Goal: Task Accomplishment & Management: Use online tool/utility

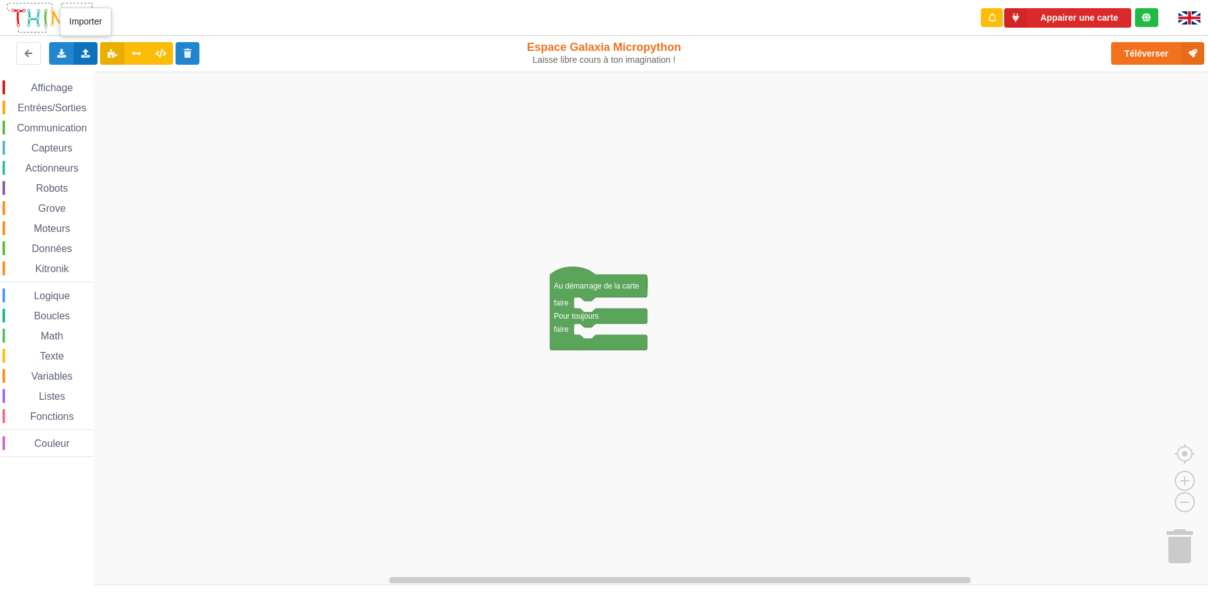
click at [92, 52] on div "Importer un assemblage de blocs Importer du code Python" at bounding box center [86, 53] width 25 height 23
click at [130, 100] on span "Importer du code Python" at bounding box center [156, 99] width 96 height 10
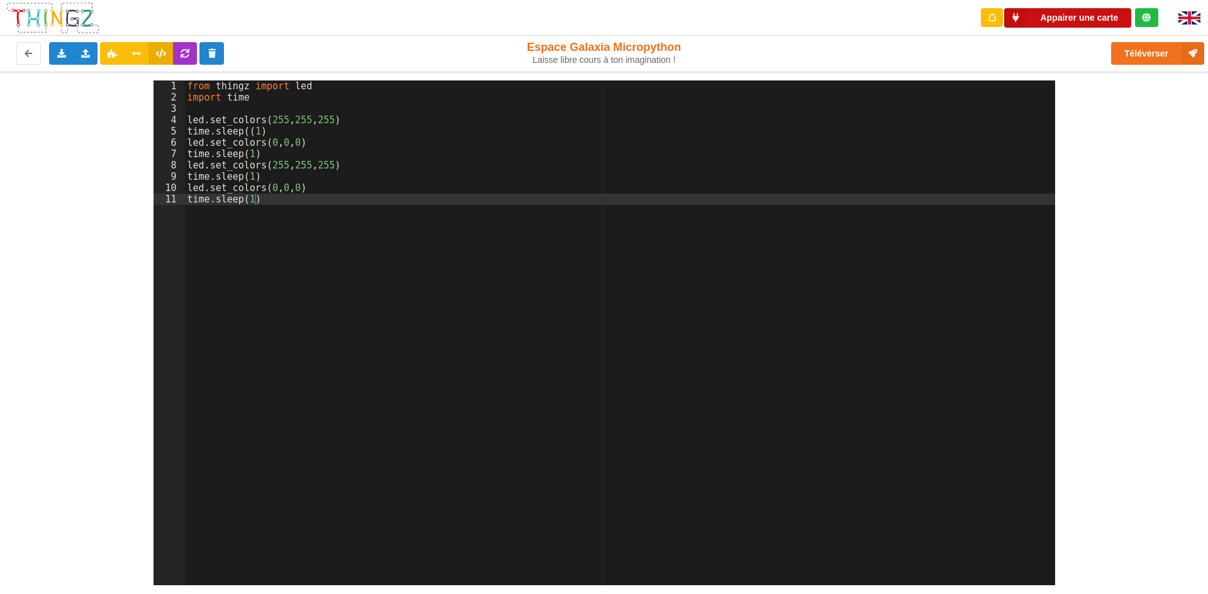
click at [1083, 20] on button "Appairer une carte" at bounding box center [1067, 18] width 127 height 20
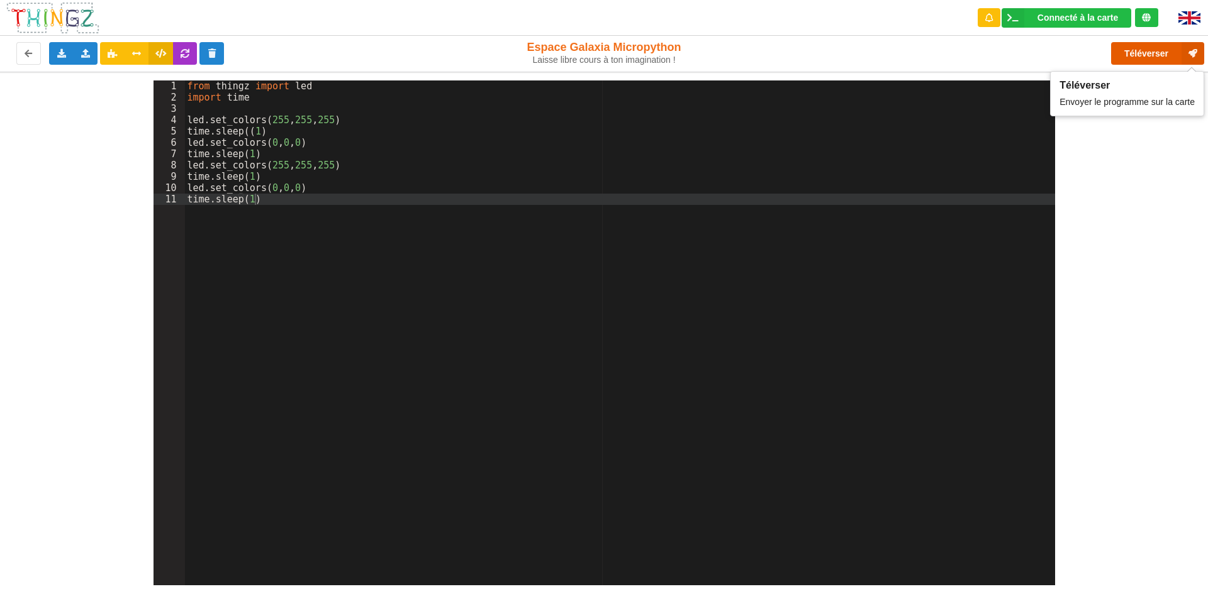
click at [1130, 55] on button "Téléverser" at bounding box center [1157, 53] width 93 height 23
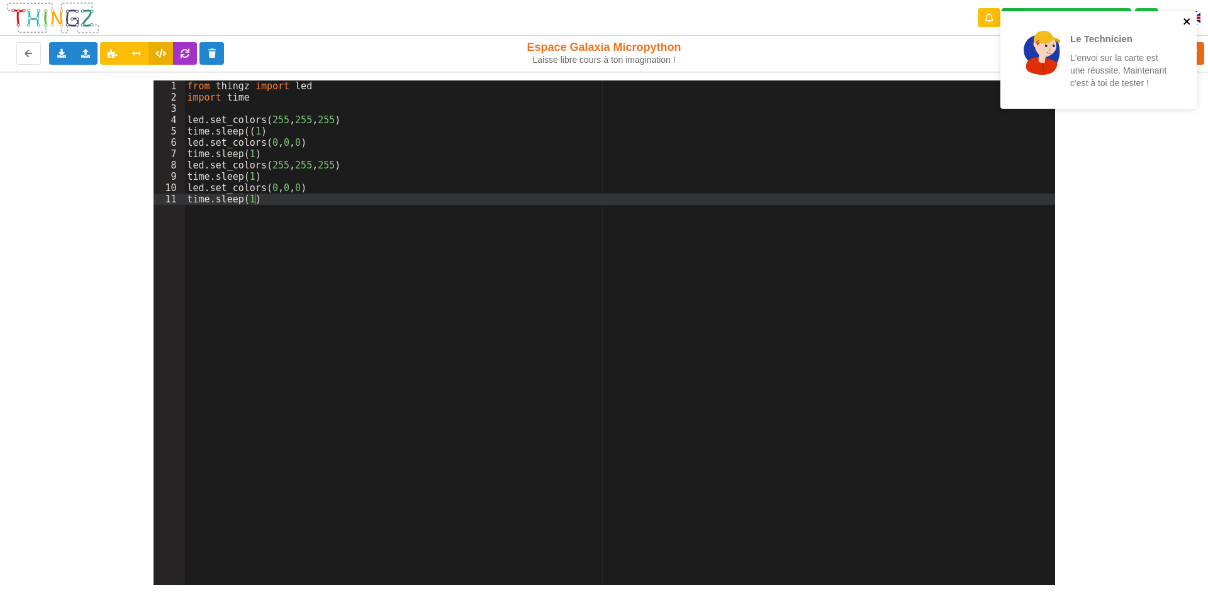
click at [1190, 21] on icon "close" at bounding box center [1187, 21] width 9 height 10
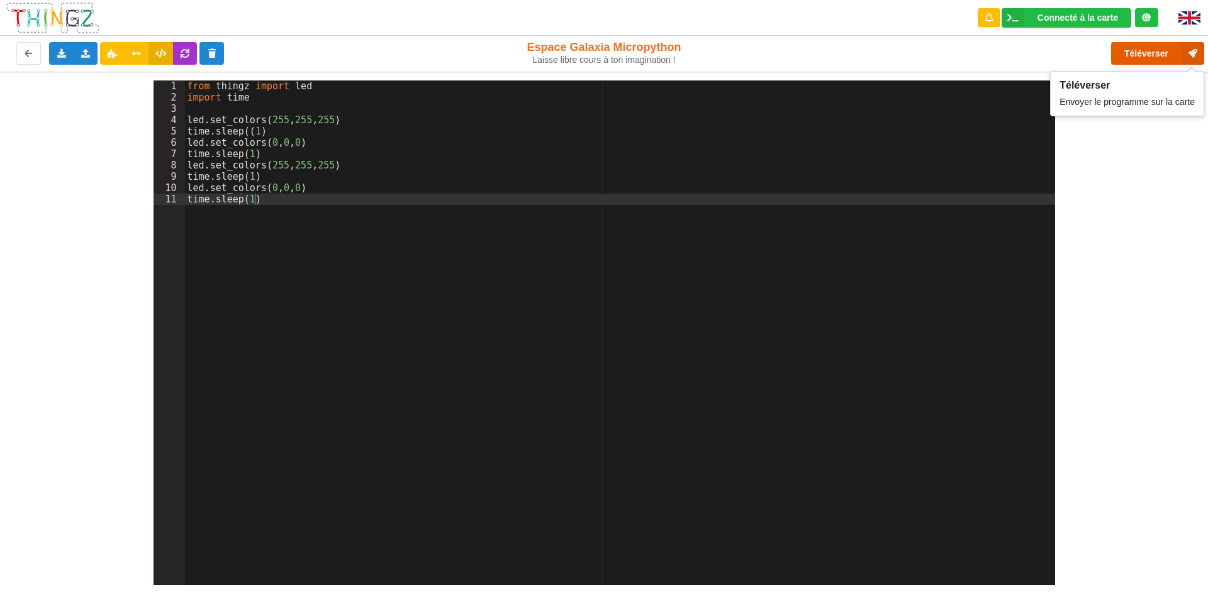
click at [1151, 59] on button "Téléverser" at bounding box center [1157, 53] width 93 height 23
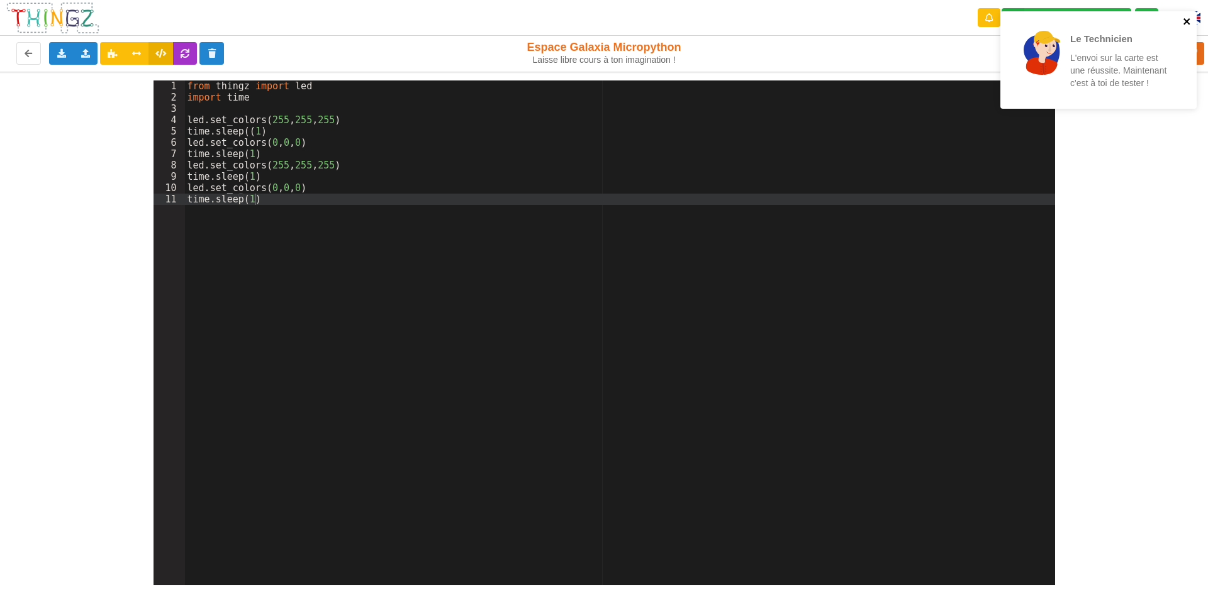
click at [1188, 23] on icon "close" at bounding box center [1186, 21] width 6 height 6
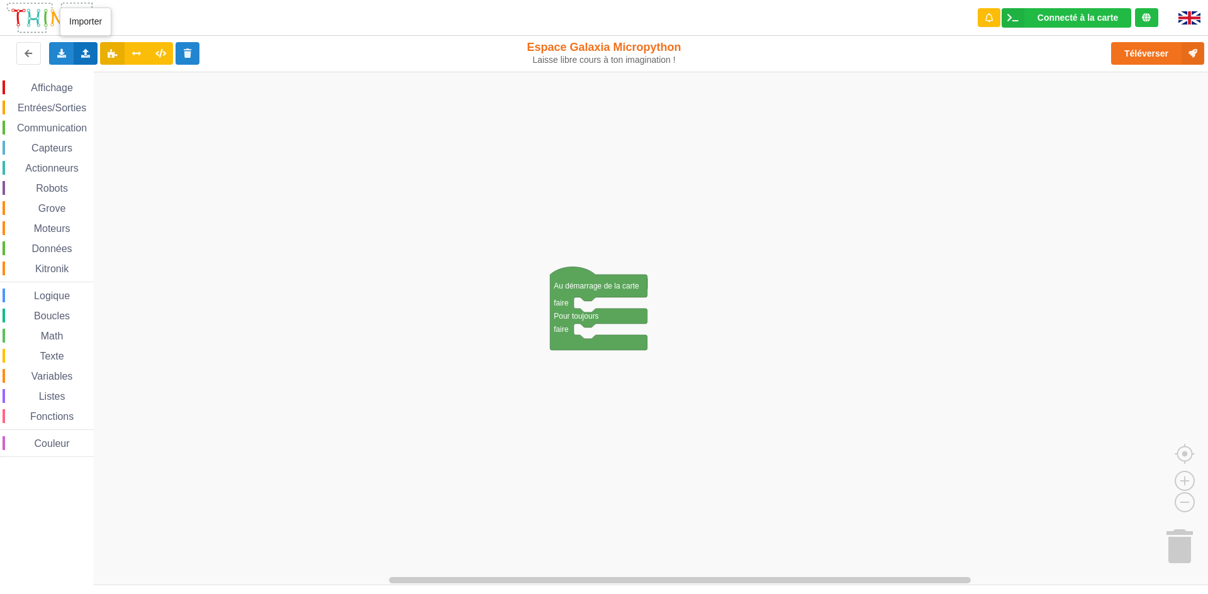
click at [78, 49] on div "Importer un assemblage de blocs Importer du code Python" at bounding box center [86, 53] width 25 height 23
click at [109, 79] on span "Importer un assemblage de blocs" at bounding box center [173, 77] width 130 height 10
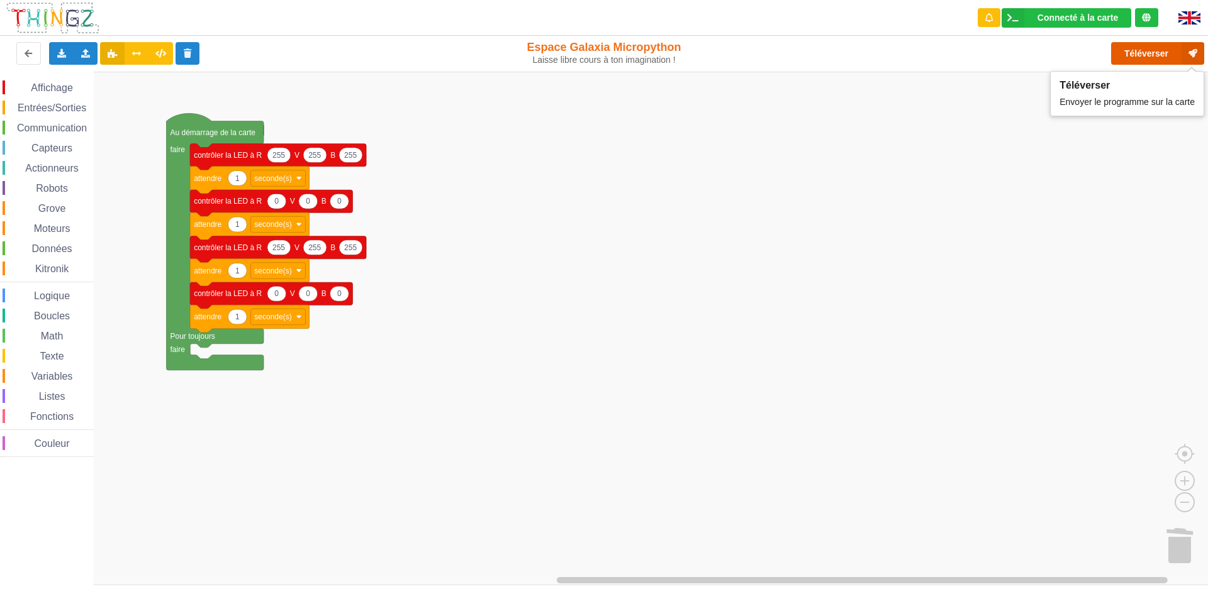
click at [1129, 54] on button "Téléverser" at bounding box center [1157, 53] width 93 height 23
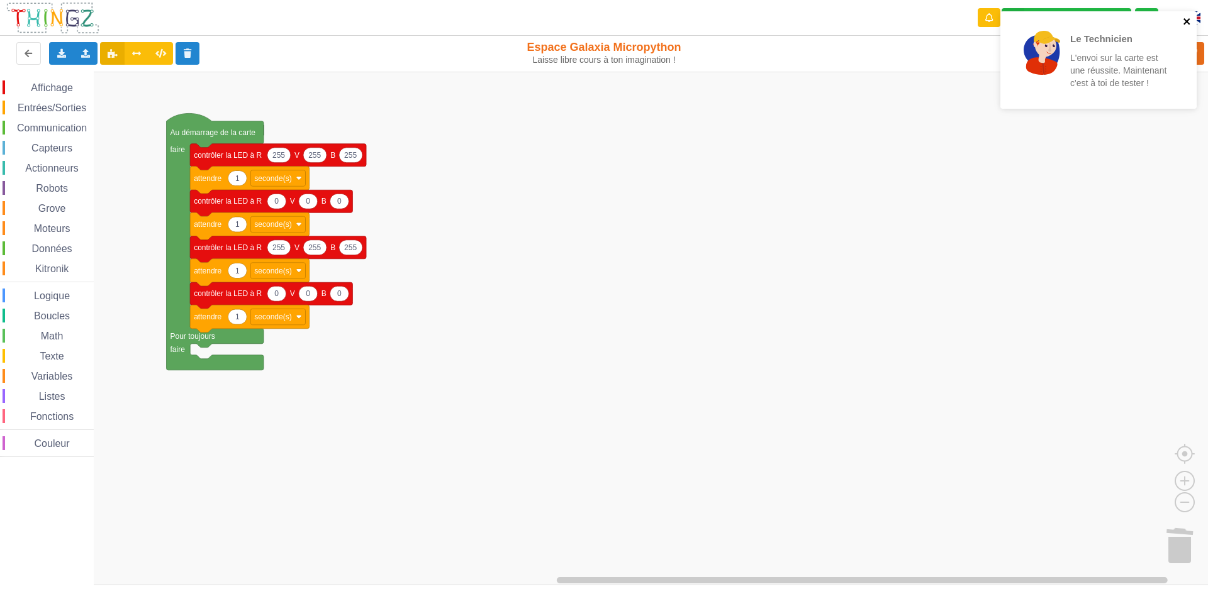
click at [1189, 18] on icon "close" at bounding box center [1187, 21] width 9 height 10
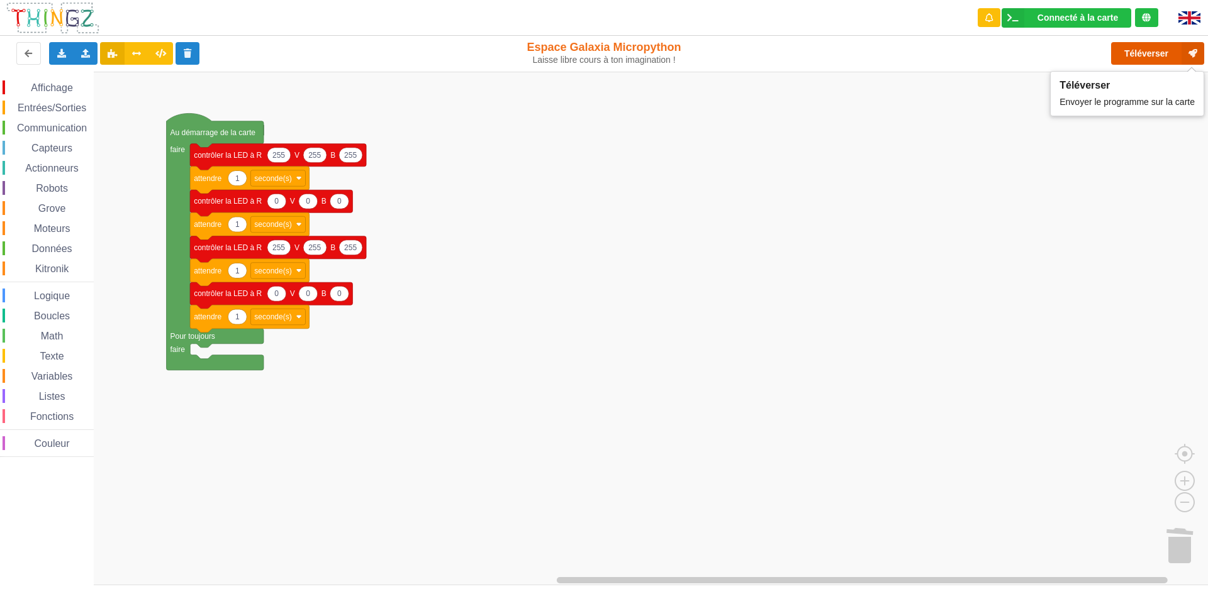
click at [1165, 52] on button "Téléverser" at bounding box center [1157, 53] width 93 height 23
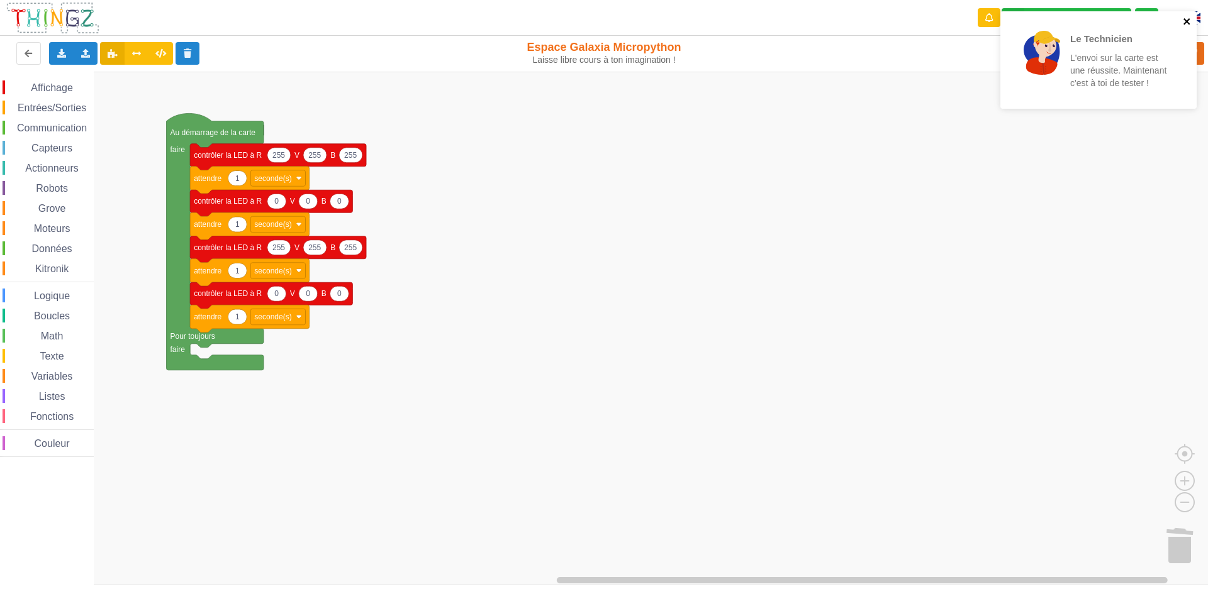
click at [1185, 21] on icon "close" at bounding box center [1187, 21] width 9 height 10
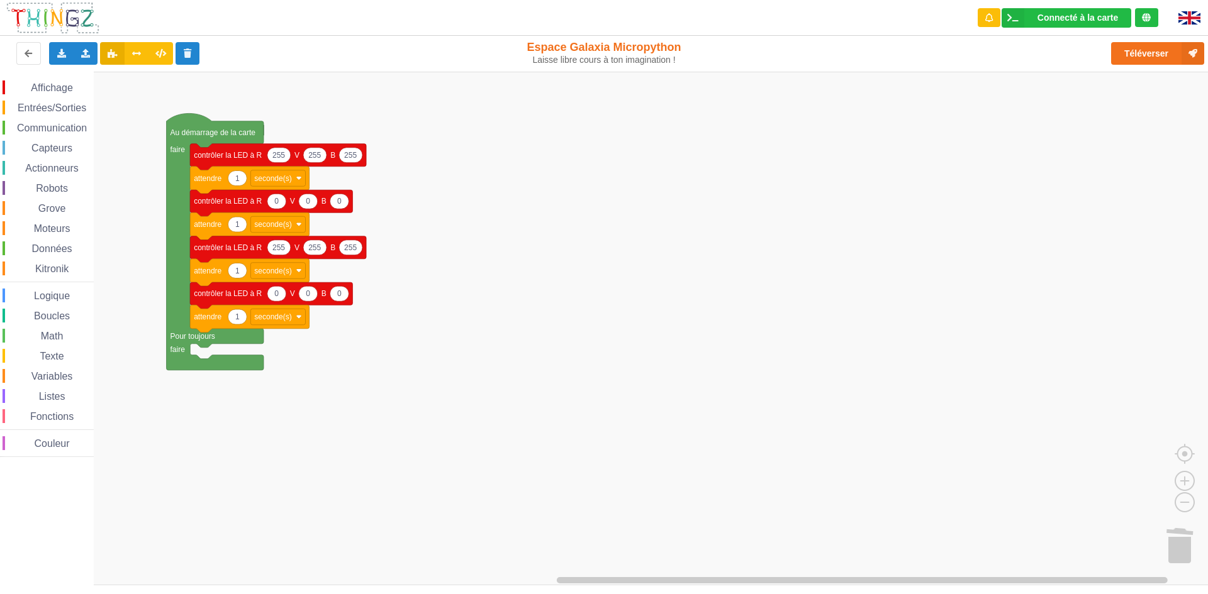
click at [1183, 62] on div "Le Technicien L'envoi sur la carte est une réussite. Maintenant c'est à toi de …" at bounding box center [1098, 64] width 201 height 111
click at [1164, 53] on button "Téléverser" at bounding box center [1157, 53] width 93 height 23
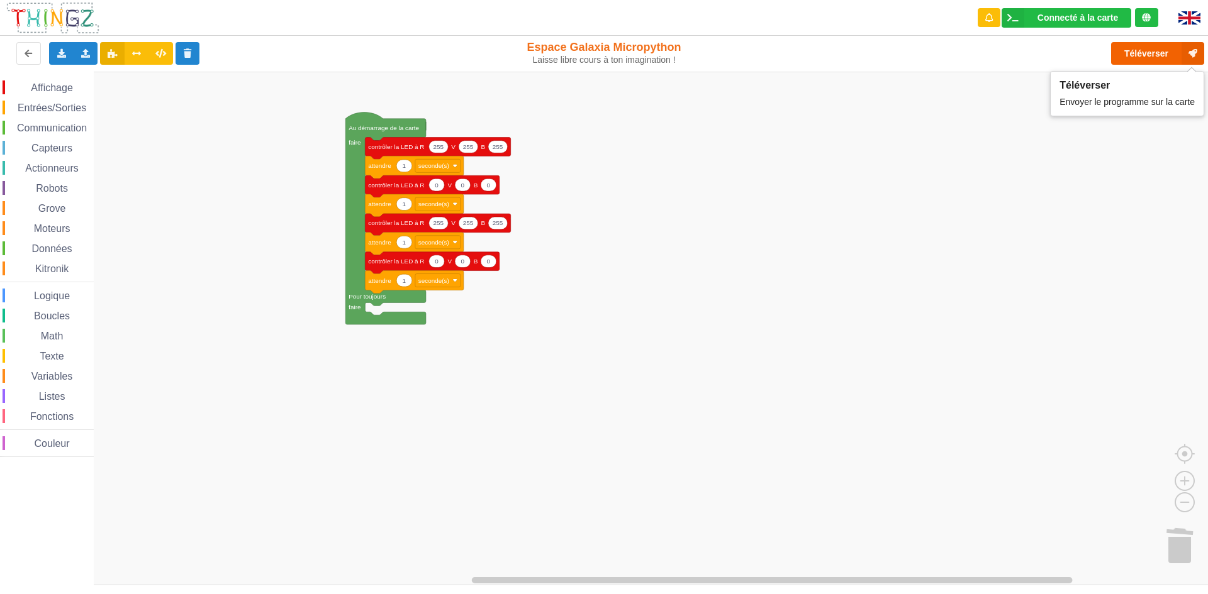
click at [1154, 201] on rect "Espace de travail de Blocky" at bounding box center [608, 329] width 1217 height 514
click at [1146, 60] on button "Téléverser" at bounding box center [1157, 53] width 93 height 23
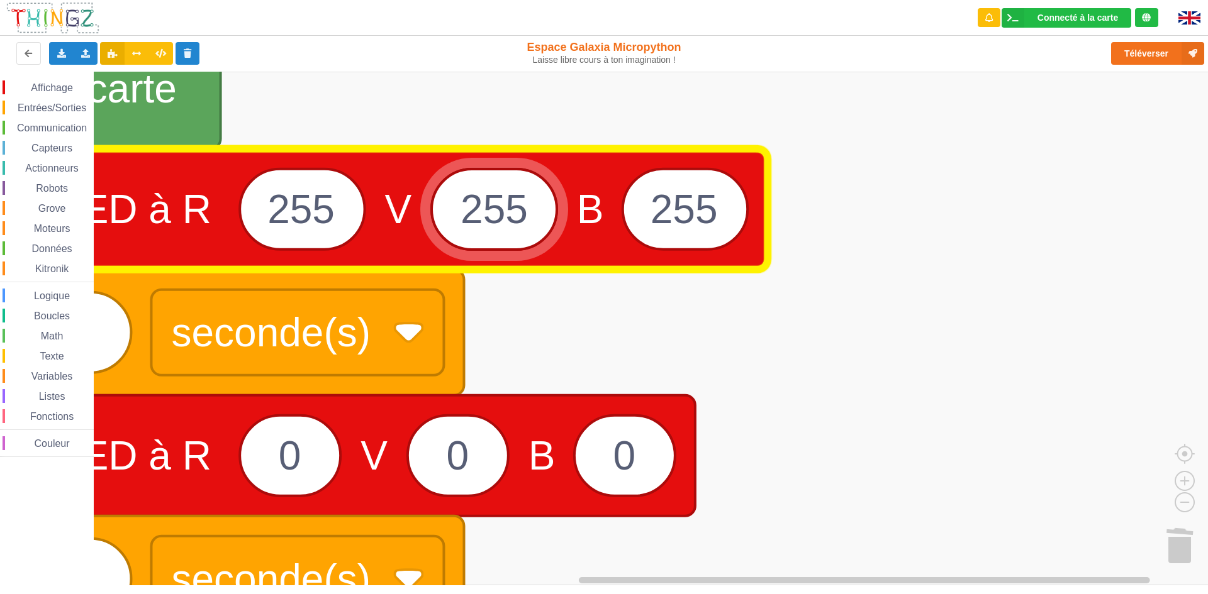
click at [820, 381] on rect "Espace de travail de Blocky" at bounding box center [608, 329] width 1217 height 514
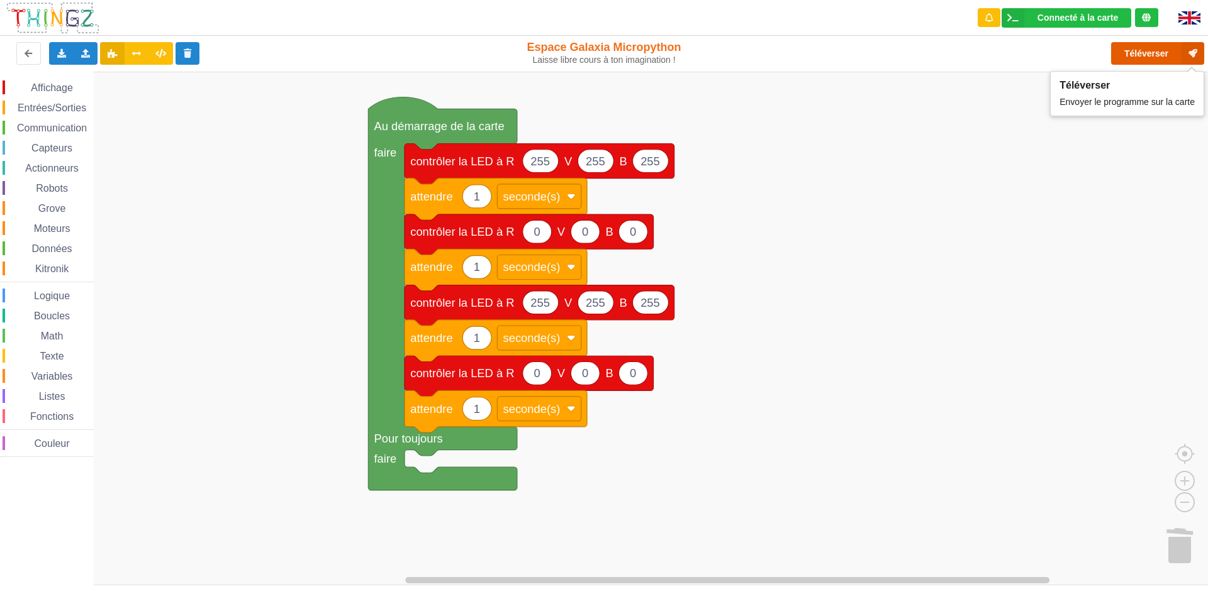
click at [1131, 54] on button "Téléverser" at bounding box center [1157, 53] width 93 height 23
click at [1146, 56] on button "Téléverser" at bounding box center [1157, 53] width 93 height 23
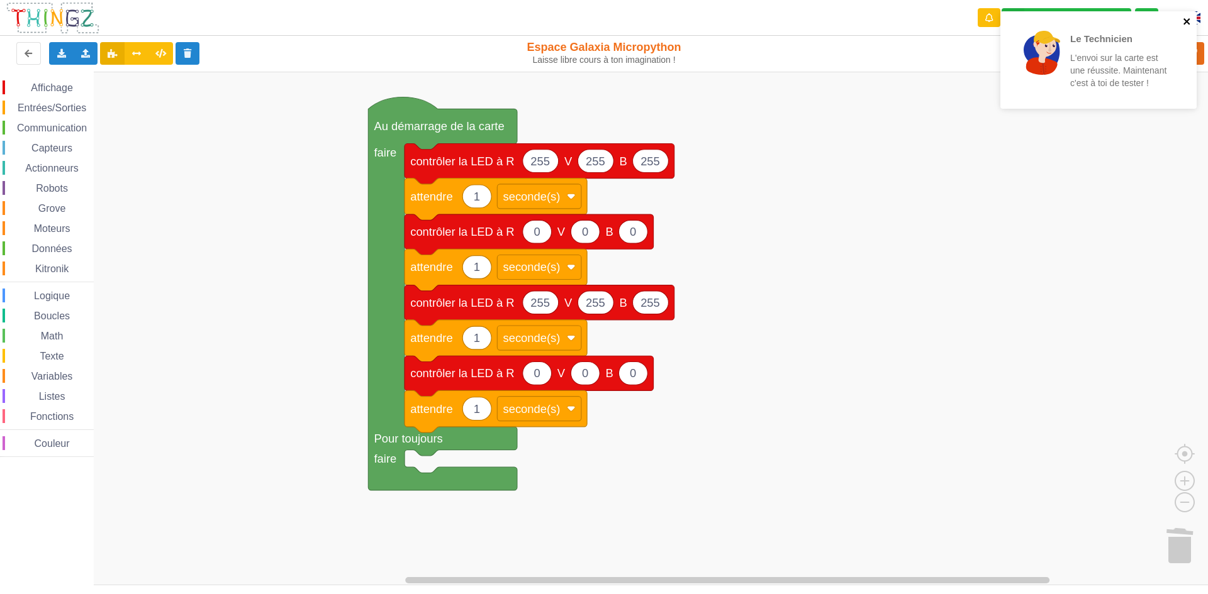
click at [1189, 18] on icon "close" at bounding box center [1187, 21] width 9 height 10
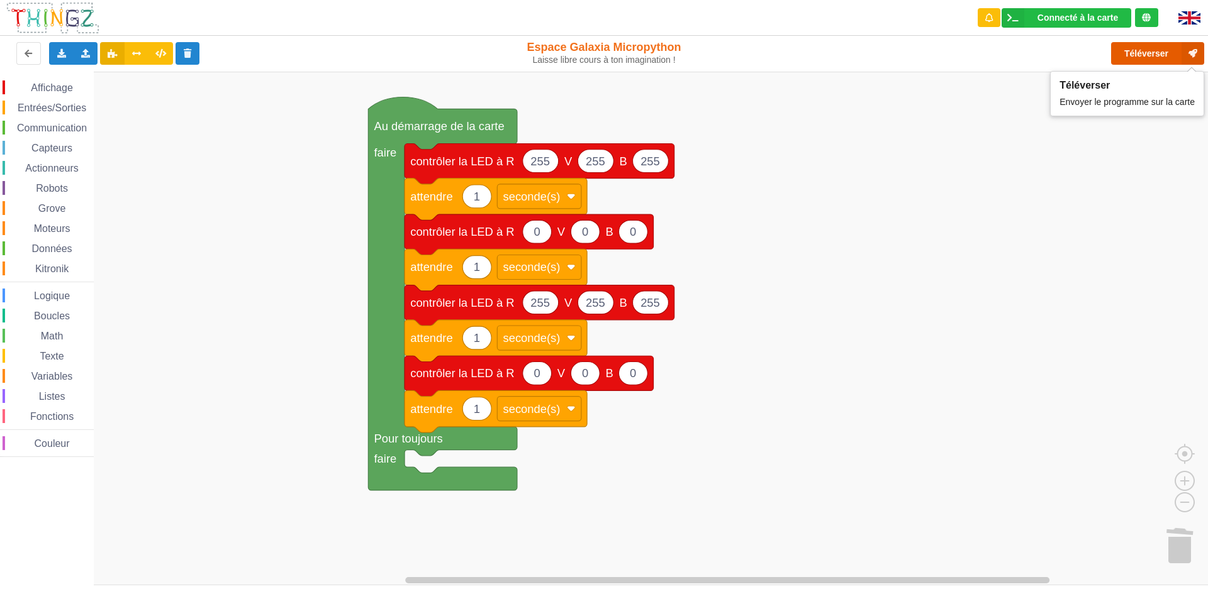
click at [1140, 55] on button "Téléverser" at bounding box center [1157, 53] width 93 height 23
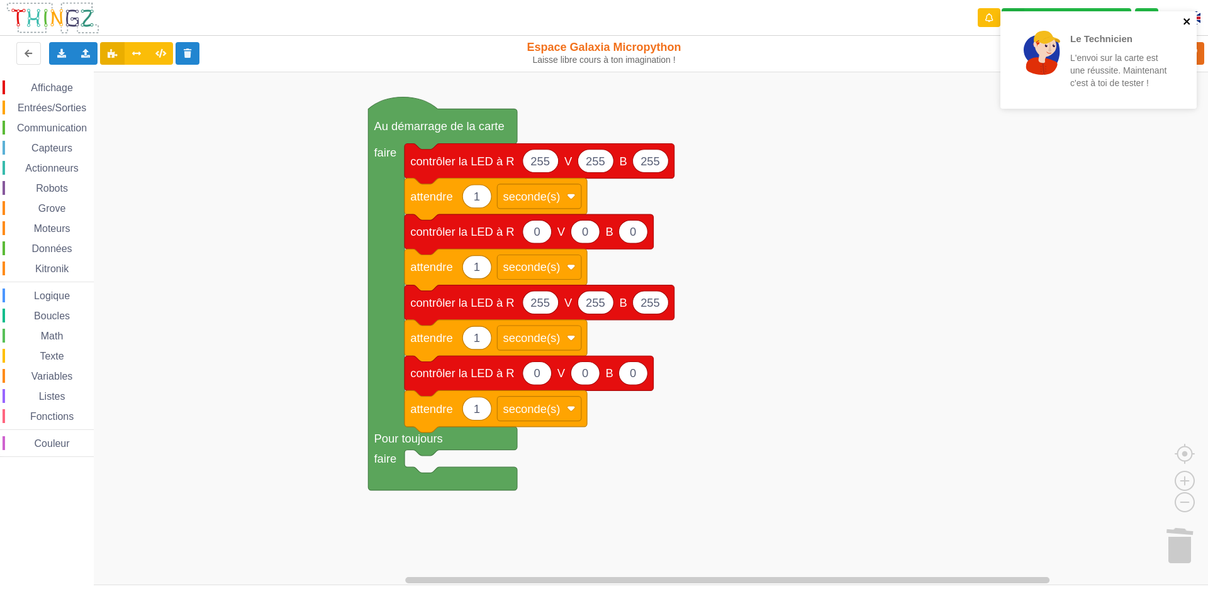
click at [1189, 18] on icon "close" at bounding box center [1187, 21] width 9 height 10
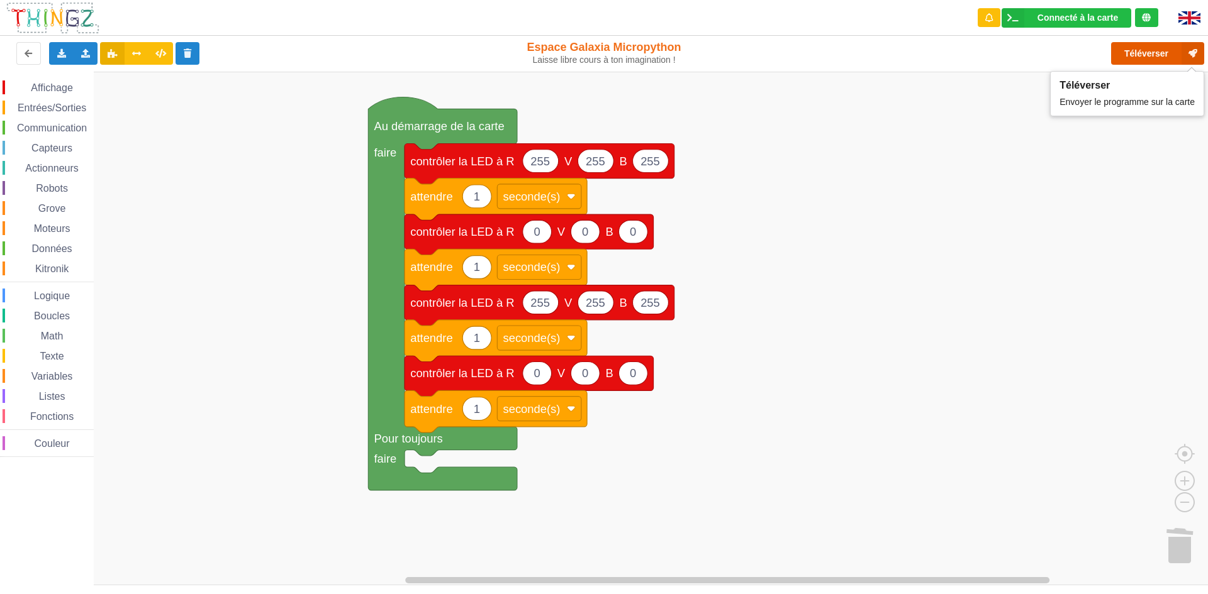
click at [1141, 53] on button "Téléverser" at bounding box center [1157, 53] width 93 height 23
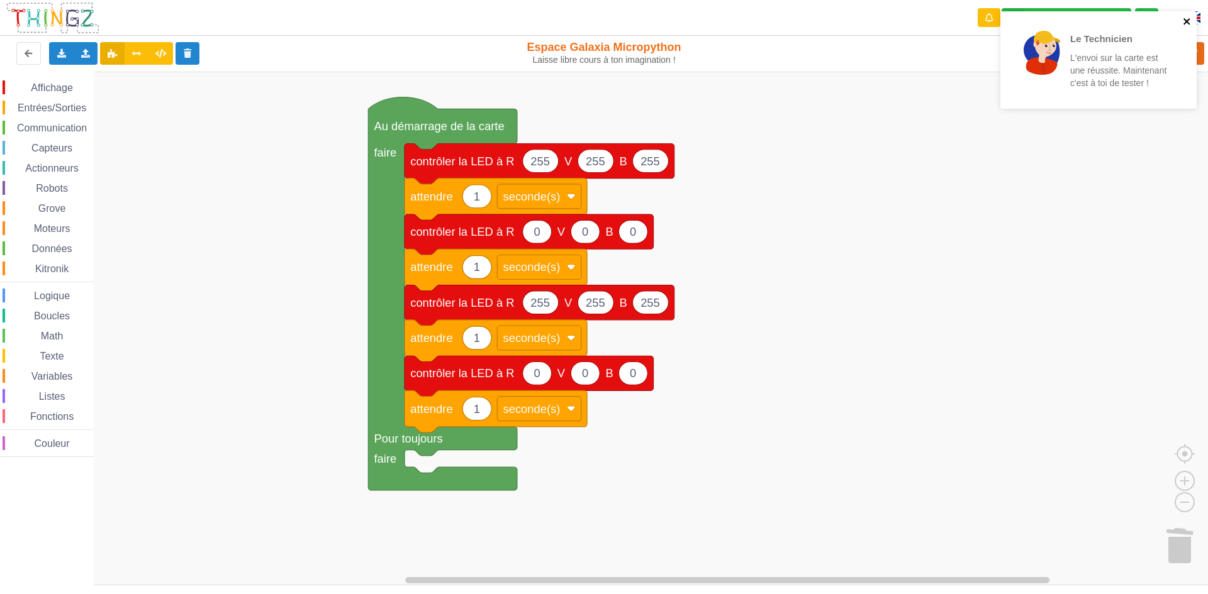
click at [1185, 21] on icon "close" at bounding box center [1187, 21] width 9 height 10
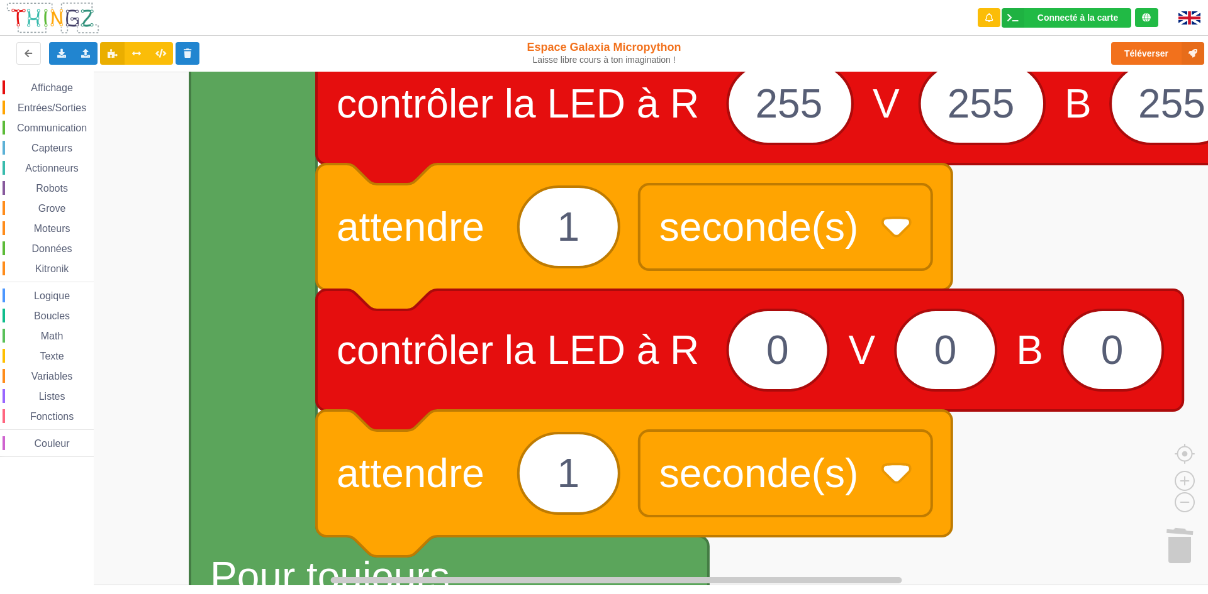
click at [817, 594] on html "Connecté à la carte Réglages Ouvrir le moniteur automatiquement Connexion autom…" at bounding box center [604, 297] width 1208 height 594
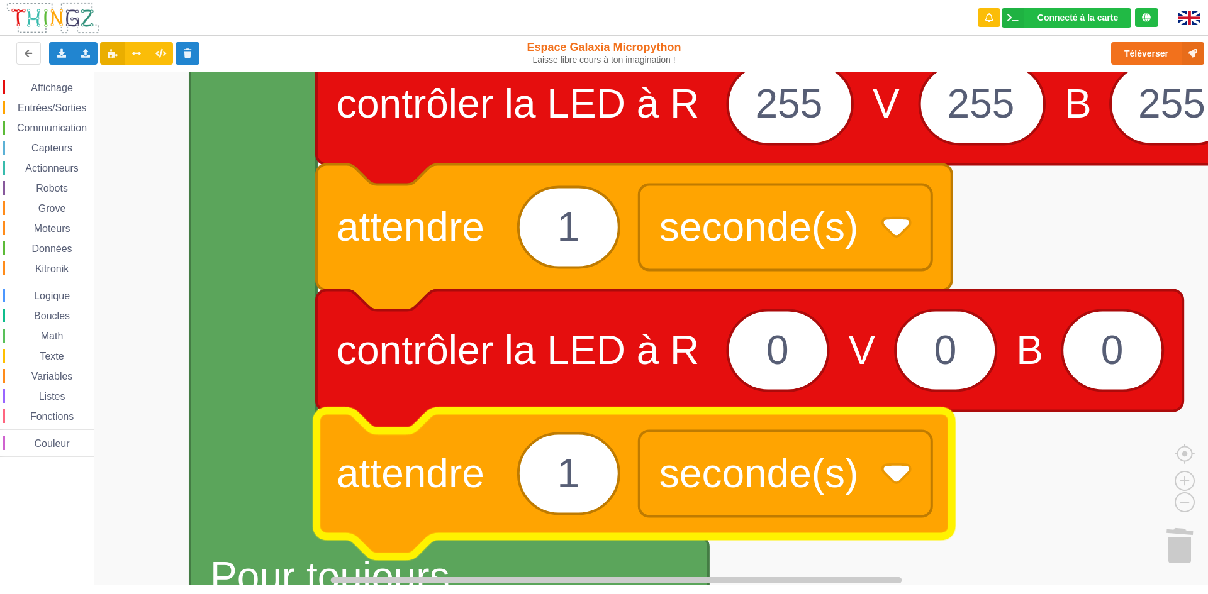
click at [1076, 442] on rect "Espace de travail de Blocky" at bounding box center [608, 329] width 1217 height 514
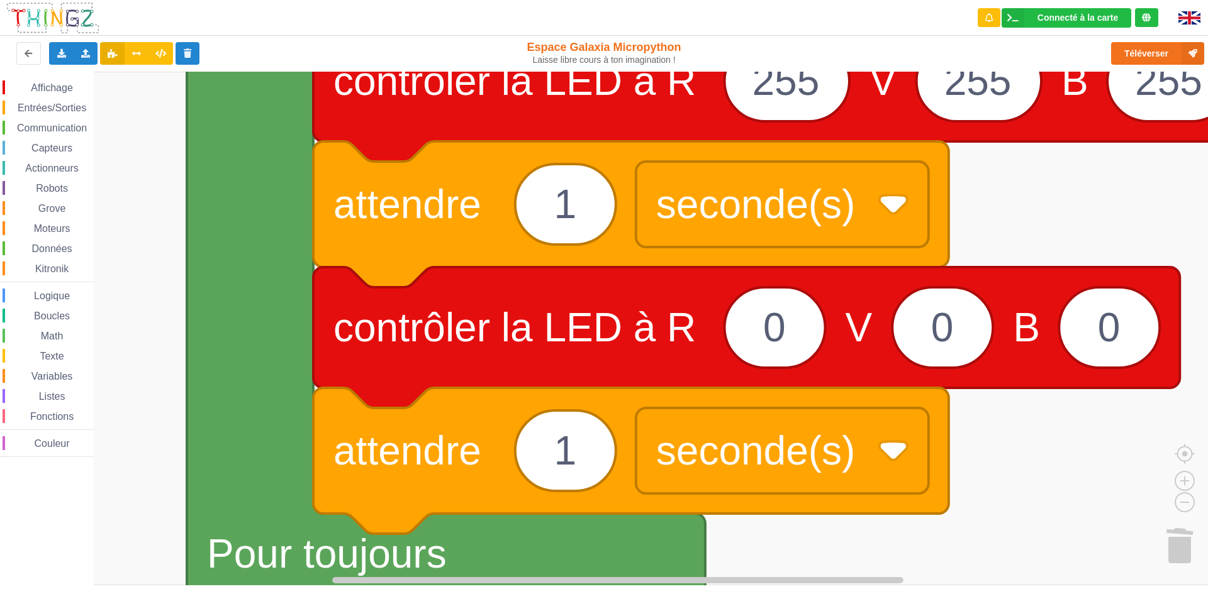
click at [975, 486] on rect "Espace de travail de Blocky" at bounding box center [608, 329] width 1217 height 514
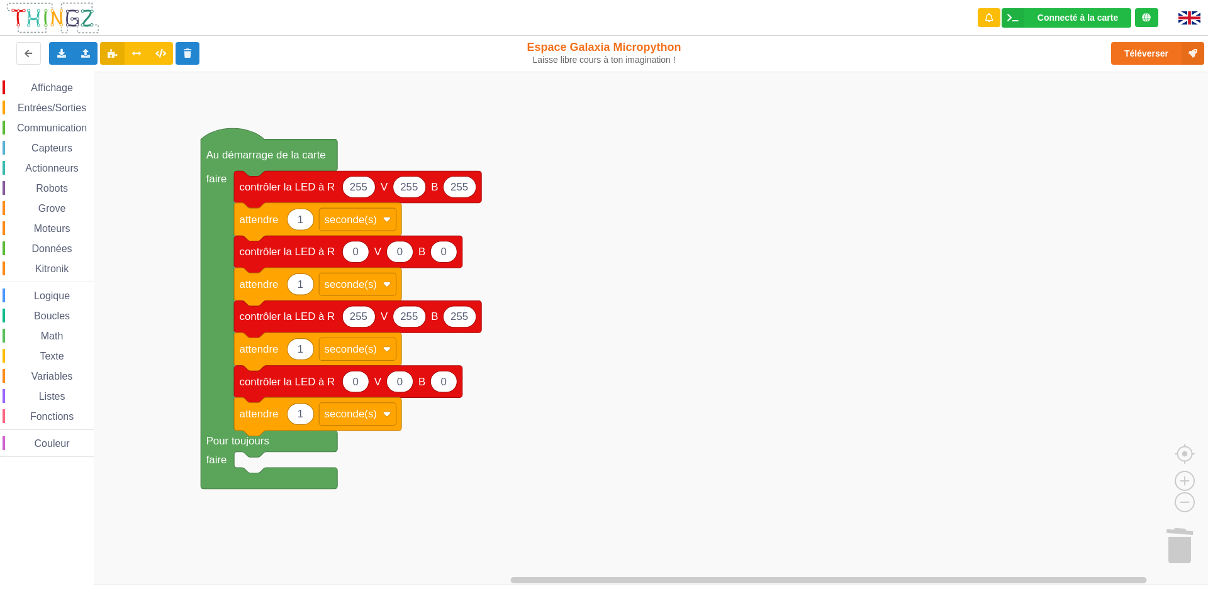
click at [457, 424] on div "Affichage Entrées/Sorties Communication Capteurs Actionneurs Robots Grove Moteu…" at bounding box center [608, 329] width 1217 height 514
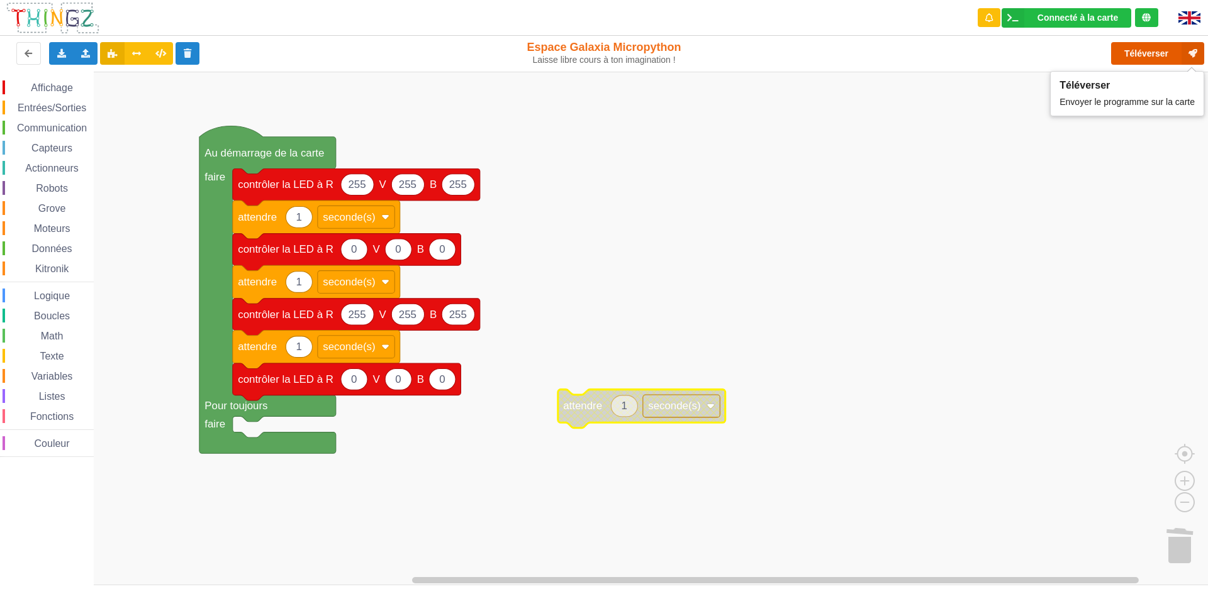
click at [1147, 43] on button "Téléverser" at bounding box center [1157, 53] width 93 height 23
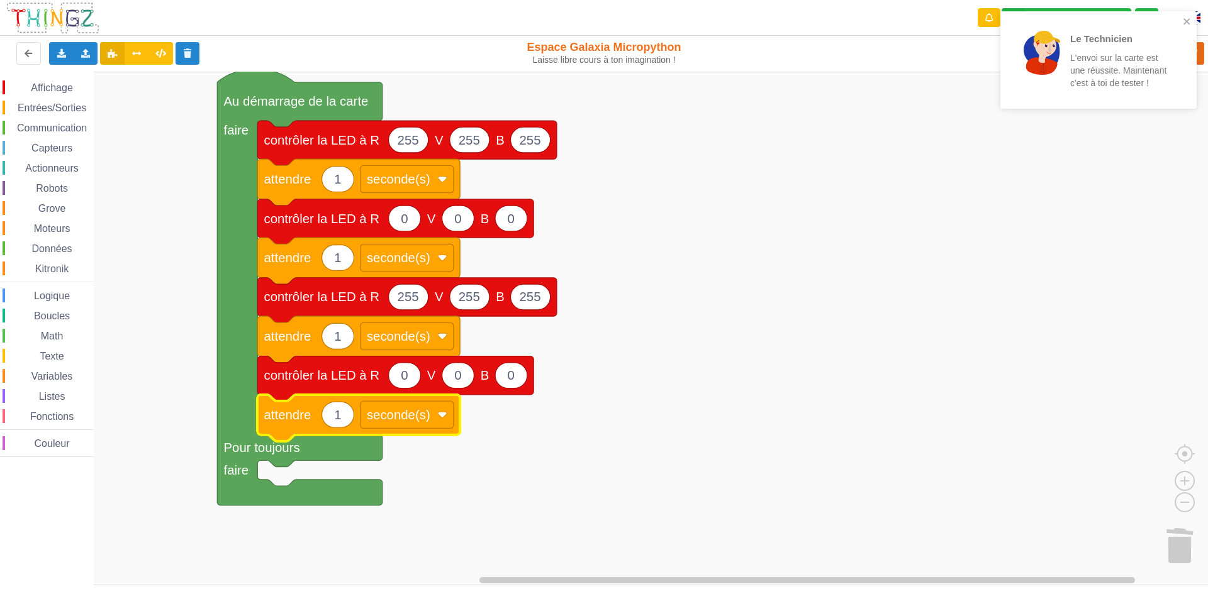
click at [650, 379] on div "Affichage Entrées/Sorties Communication Capteurs Actionneurs Robots Grove Moteu…" at bounding box center [608, 329] width 1217 height 514
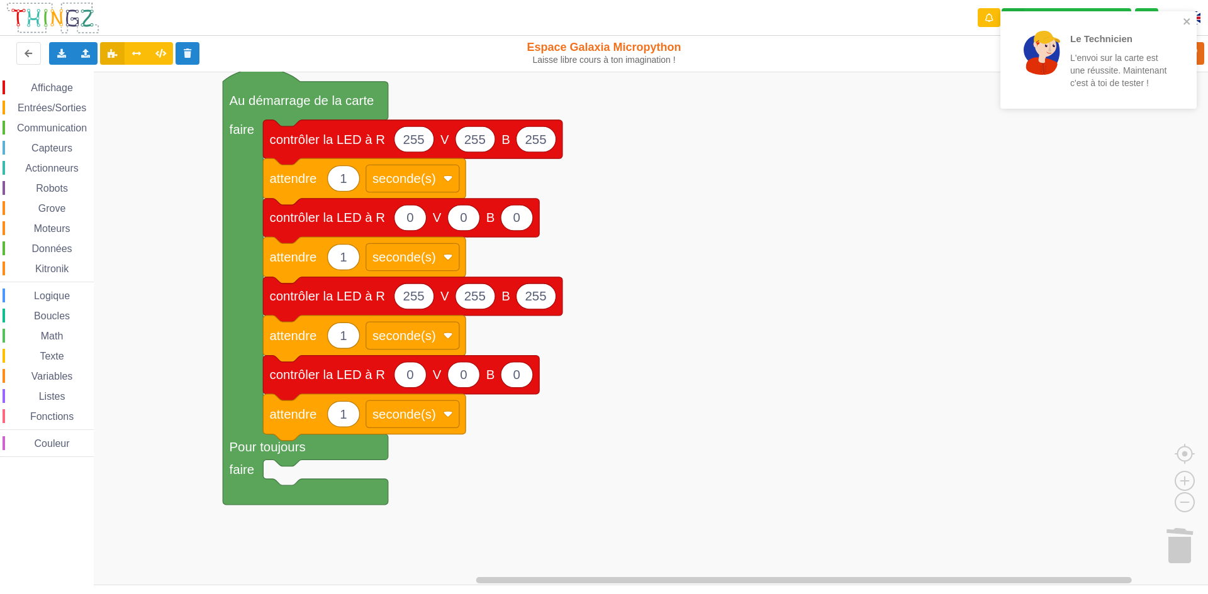
click at [1182, 16] on div "Le Technicien L'envoi sur la carte est une réussite. Maintenant c'est à toi de …" at bounding box center [1093, 59] width 177 height 87
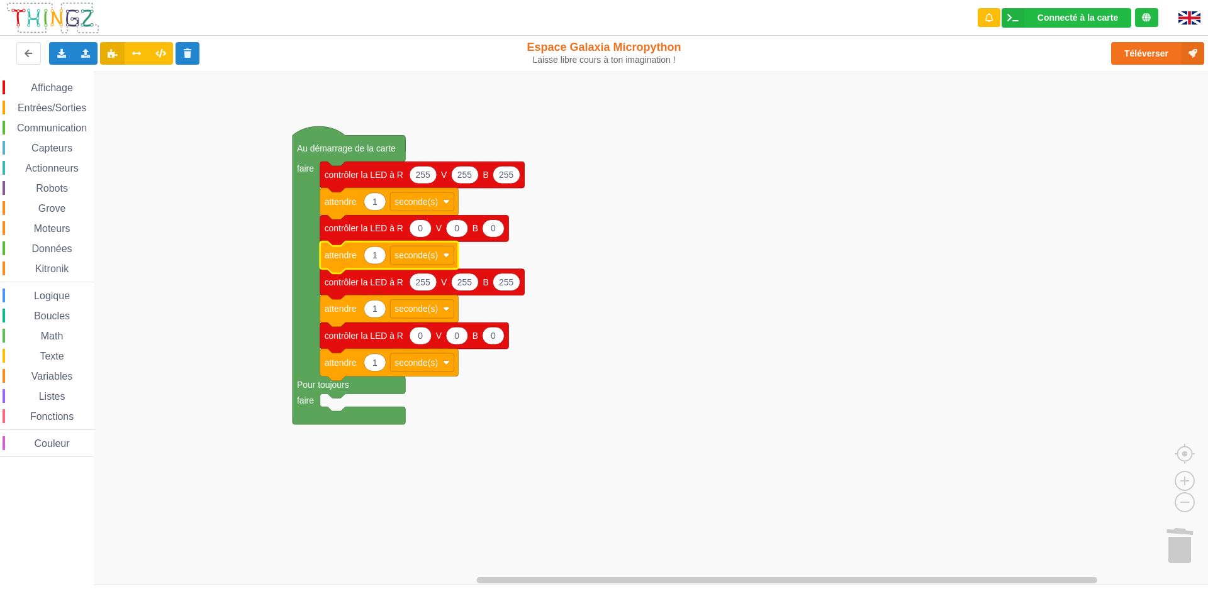
click at [359, 267] on icon "Espace de travail de Blocky" at bounding box center [389, 257] width 138 height 31
click at [628, 247] on rect "Espace de travail de Blocky" at bounding box center [608, 329] width 1217 height 514
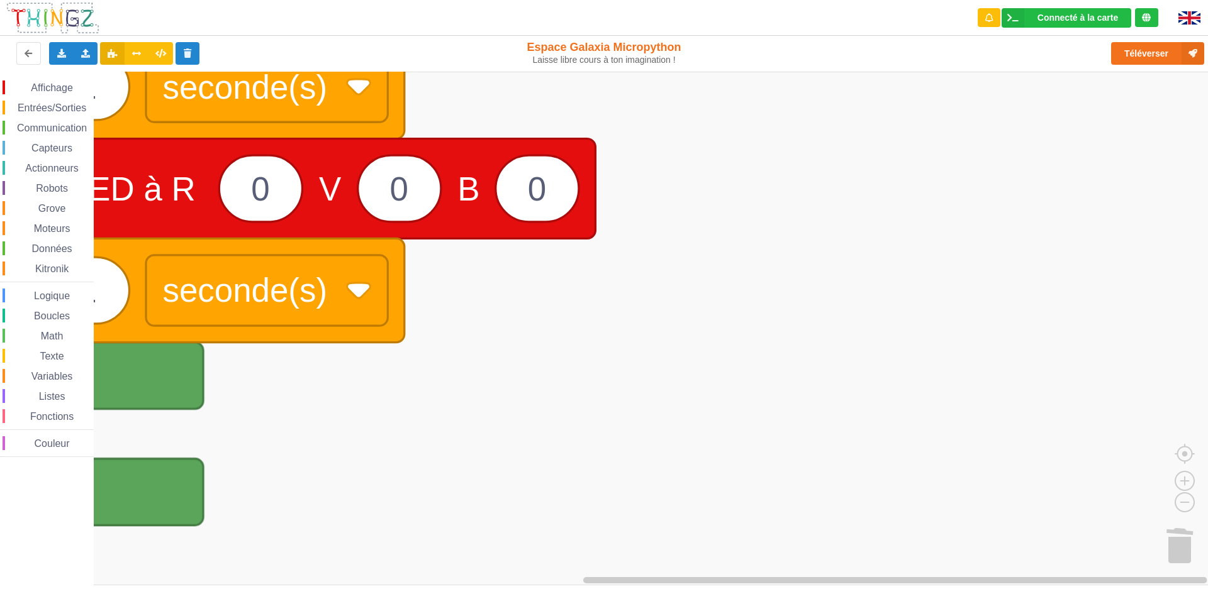
click at [0, 594] on html "Connecté à la carte Réglages Ouvrir le moniteur automatiquement Connexion autom…" at bounding box center [604, 297] width 1208 height 594
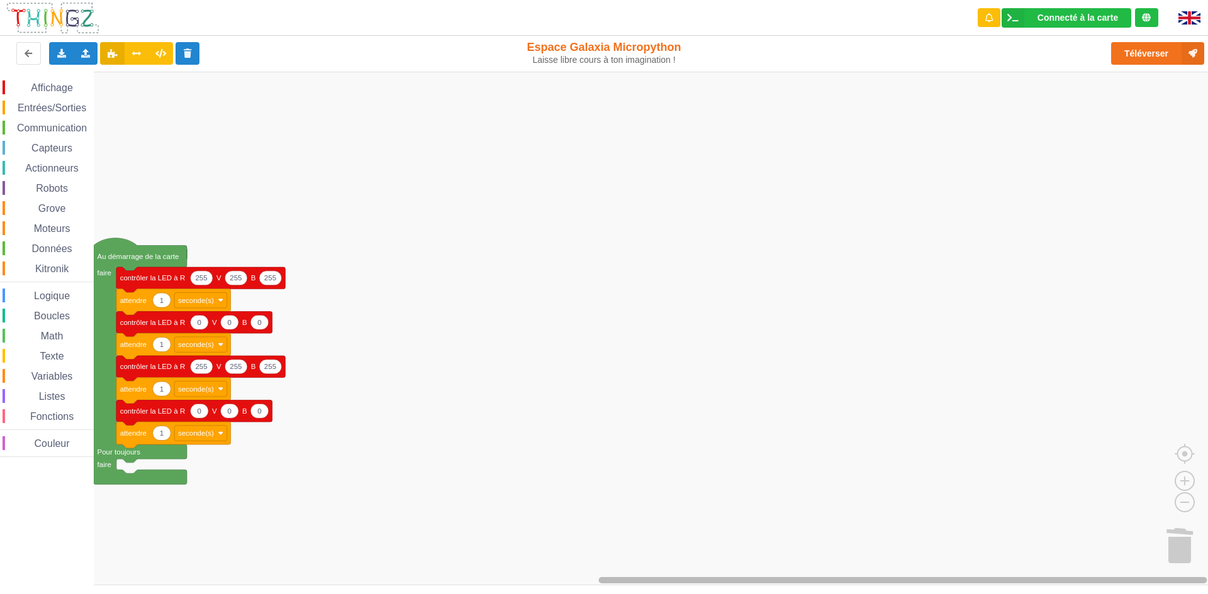
click at [1207, 594] on html "Connecté à la carte Réglages Ouvrir le moniteur automatiquement Connexion autom…" at bounding box center [604, 297] width 1208 height 594
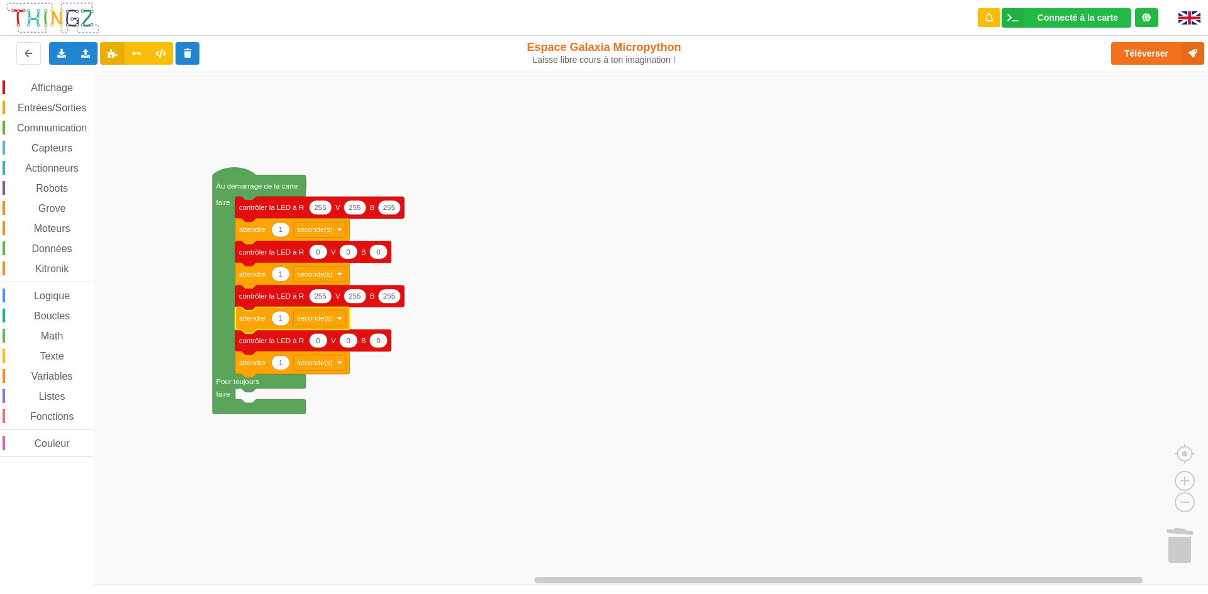
click at [535, 252] on rect "Espace de travail de Blocky" at bounding box center [608, 329] width 1217 height 514
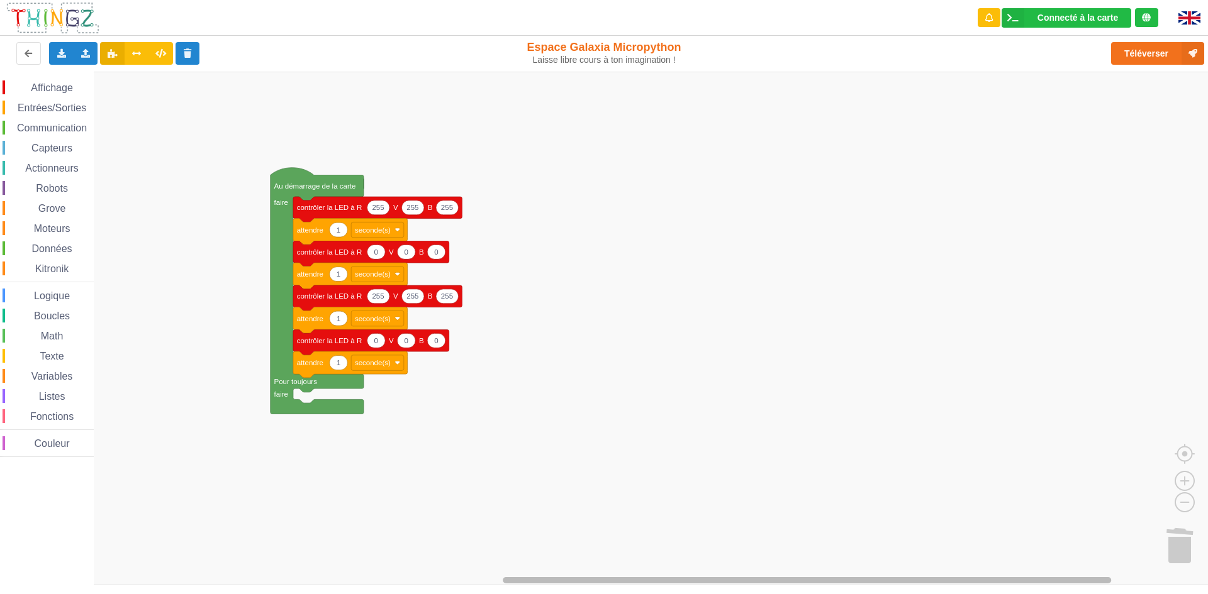
click at [862, 528] on div "Affichage Entrées/Sorties Communication Capteurs Actionneurs Robots Grove Moteu…" at bounding box center [608, 329] width 1217 height 514
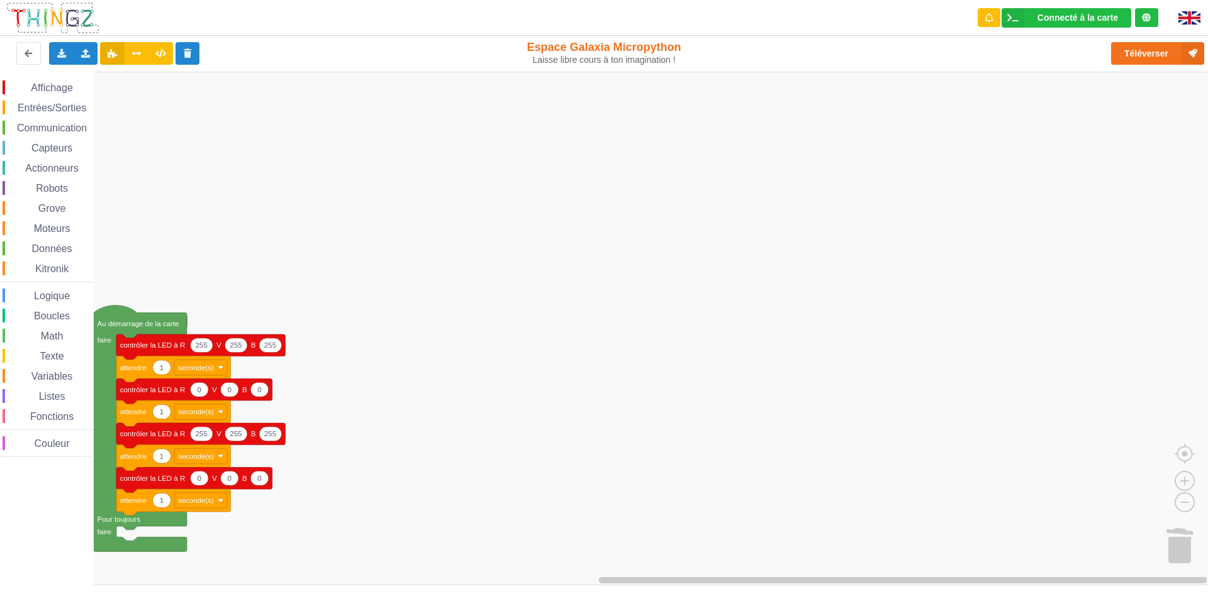
click at [948, 594] on html "Connecté à la carte Réglages Ouvrir le moniteur automatiquement Connexion autom…" at bounding box center [604, 297] width 1208 height 594
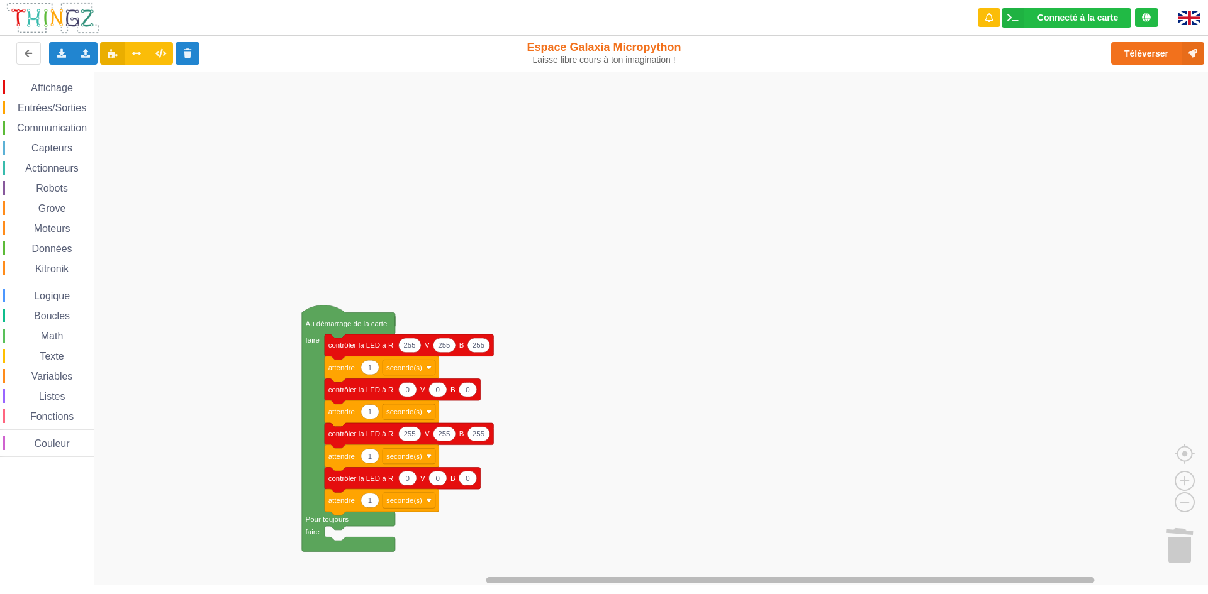
click at [783, 452] on div "Affichage Entrées/Sorties Communication Capteurs Actionneurs Robots Grove Moteu…" at bounding box center [608, 329] width 1217 height 514
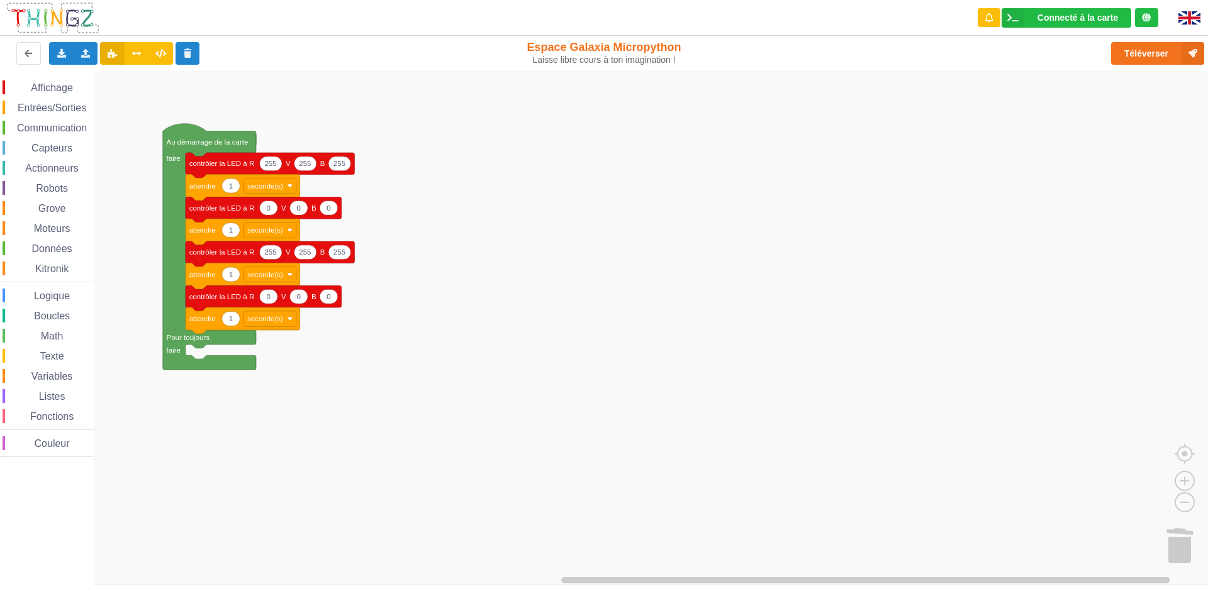
click at [510, 241] on div "Affichage Entrées/Sorties Communication Capteurs Actionneurs Robots Grove Moteu…" at bounding box center [608, 329] width 1217 height 514
